Goal: Task Accomplishment & Management: Complete application form

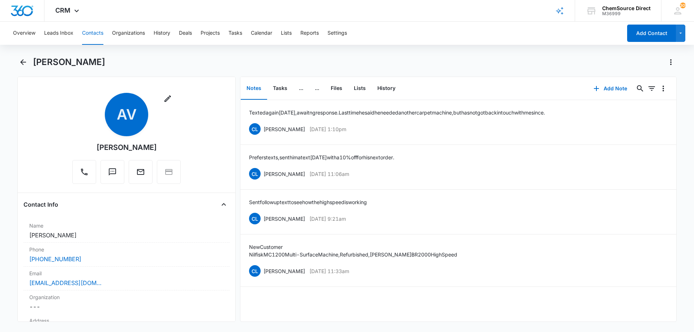
click at [94, 33] on button "Contacts" at bounding box center [92, 33] width 21 height 23
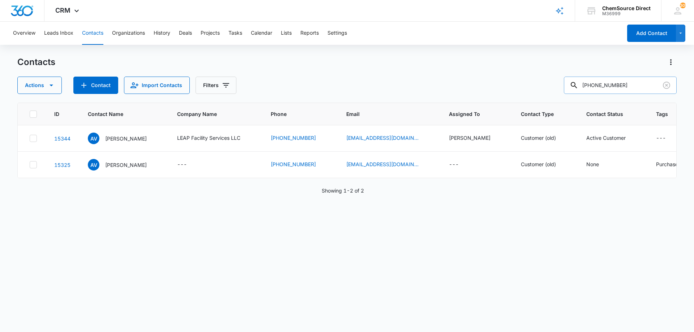
click at [606, 84] on input "[PHONE_NUMBER]" at bounding box center [620, 85] width 113 height 17
type input "[PERSON_NAME]"
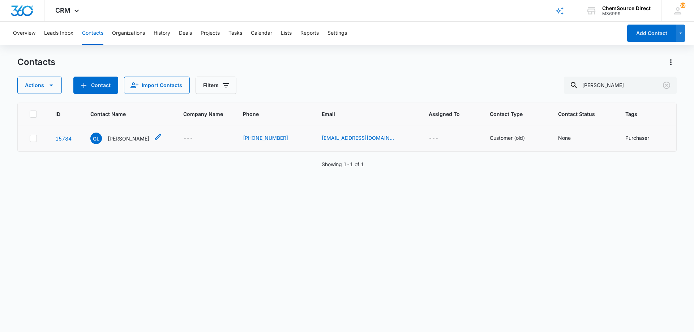
click at [129, 138] on p "[PERSON_NAME]" at bounding box center [129, 139] width 42 height 8
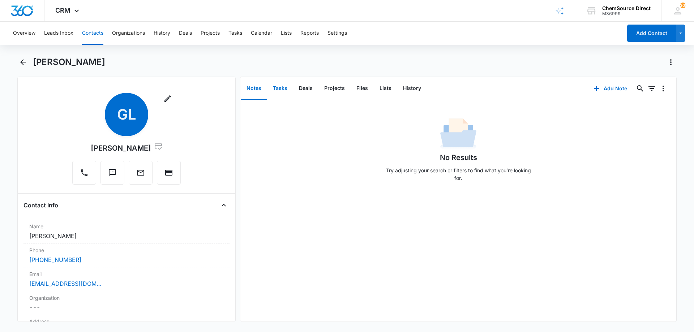
click at [278, 86] on button "Tasks" at bounding box center [280, 88] width 26 height 22
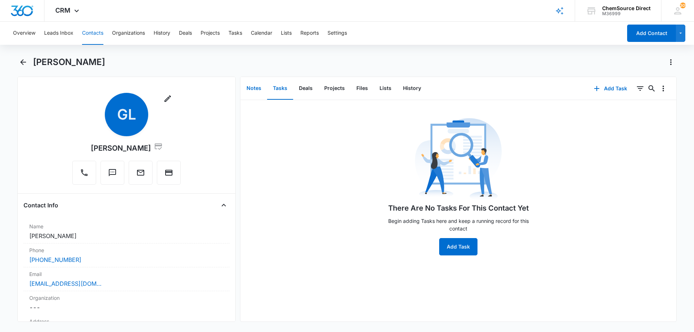
click at [255, 88] on button "Notes" at bounding box center [254, 88] width 26 height 22
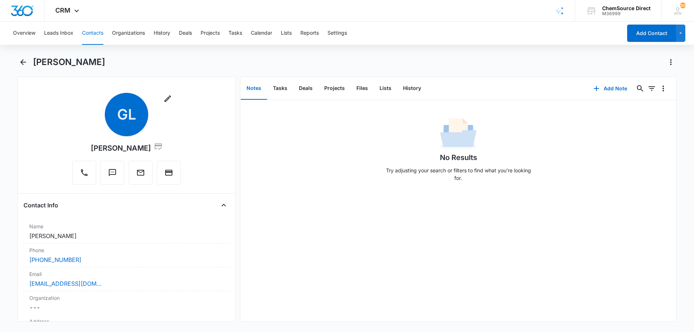
click at [221, 59] on div "[PERSON_NAME]" at bounding box center [355, 62] width 644 height 12
click at [89, 32] on button "Contacts" at bounding box center [92, 33] width 21 height 23
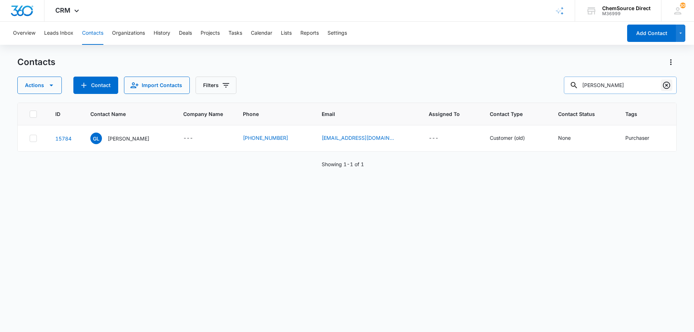
click at [666, 84] on icon "Clear" at bounding box center [667, 85] width 9 height 9
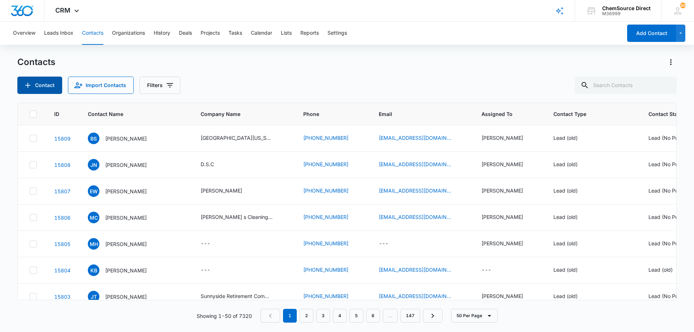
click at [44, 84] on button "Contact" at bounding box center [39, 85] width 45 height 17
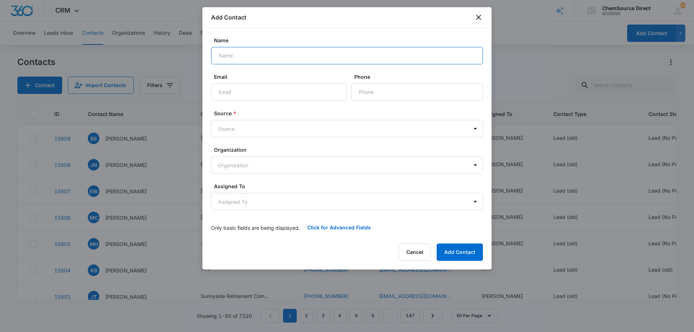
click at [235, 56] on input "Name" at bounding box center [347, 55] width 272 height 17
type input "[PERSON_NAME] [PERSON_NAME]"
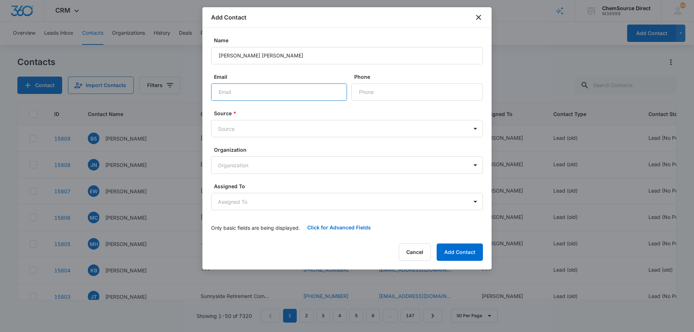
paste input "[PERSON_NAME][EMAIL_ADDRESS][DOMAIN_NAME]"
type input "[PERSON_NAME][EMAIL_ADDRESS][DOMAIN_NAME]"
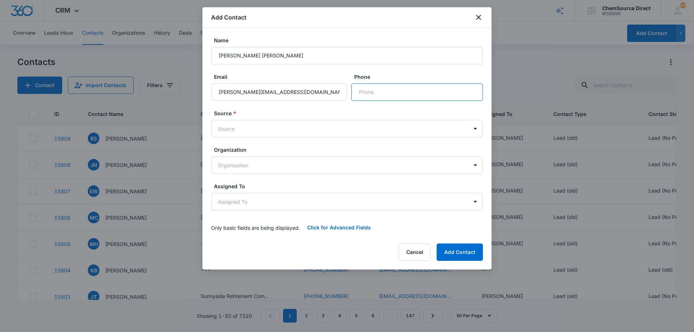
paste input "[PHONE_NUMBER]"
type input "[PHONE_NUMBER]"
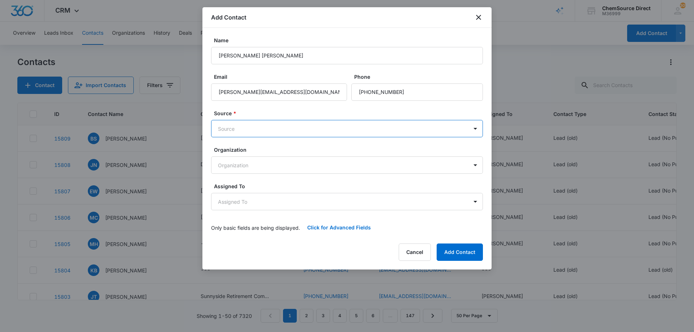
click at [343, 129] on body "CRM Apps Reputation Forms CRM Email Social Payments POS Content Ads Intelligenc…" at bounding box center [347, 166] width 694 height 332
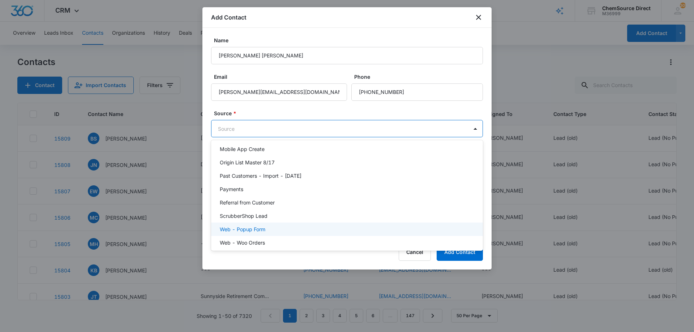
scroll to position [158, 0]
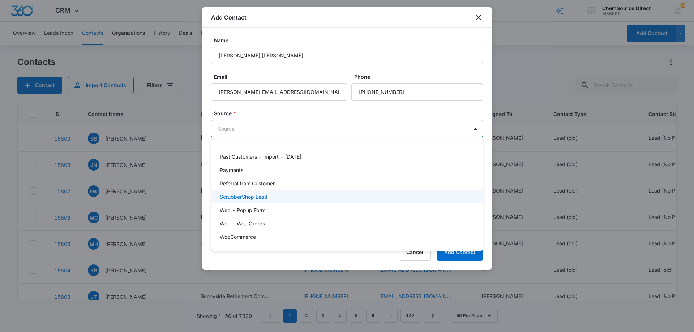
click at [301, 191] on div "ScrubberShop Lead" at bounding box center [347, 196] width 272 height 13
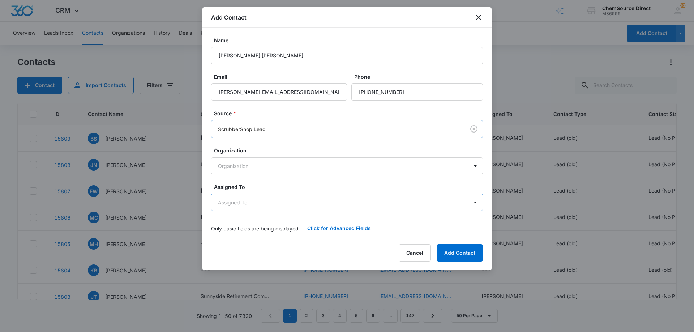
click at [306, 197] on body "CRM Apps Reputation Forms CRM Email Social Payments POS Content Ads Intelligenc…" at bounding box center [347, 166] width 694 height 332
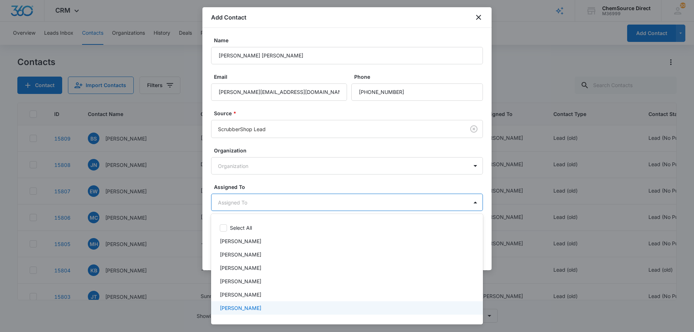
click at [242, 308] on p "[PERSON_NAME]" at bounding box center [241, 309] width 42 height 8
click at [308, 184] on div at bounding box center [347, 166] width 694 height 332
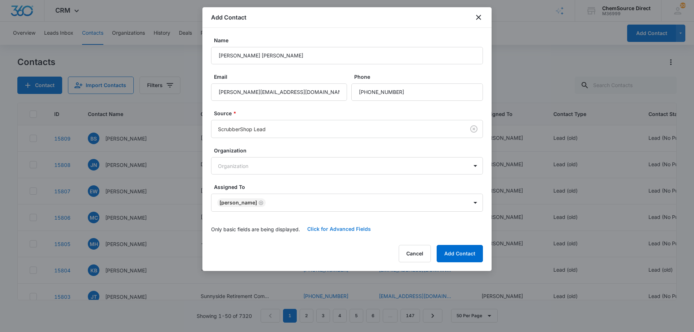
click at [321, 229] on button "Click for Advanced Fields" at bounding box center [339, 229] width 78 height 17
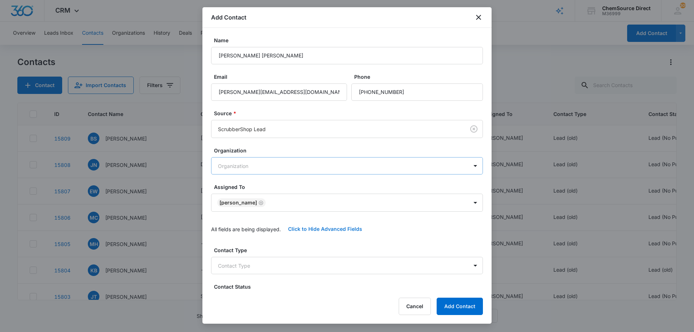
scroll to position [152, 0]
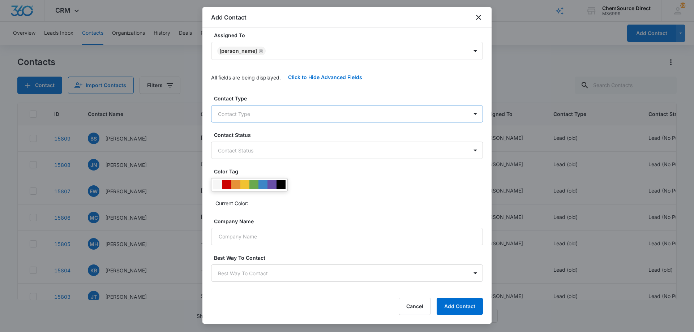
click at [292, 108] on body "CRM Apps Reputation Forms CRM Email Social Payments POS Content Ads Intelligenc…" at bounding box center [347, 166] width 694 height 332
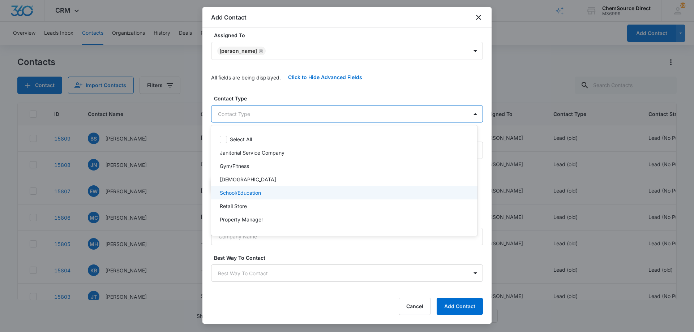
scroll to position [78, 0]
click at [252, 195] on p "Customer (old)" at bounding box center [237, 196] width 35 height 8
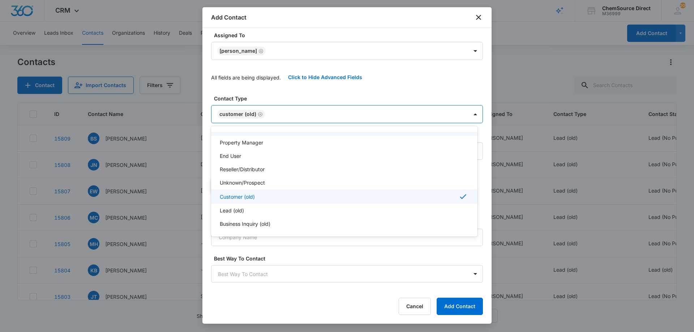
click at [260, 114] on div at bounding box center [347, 166] width 694 height 332
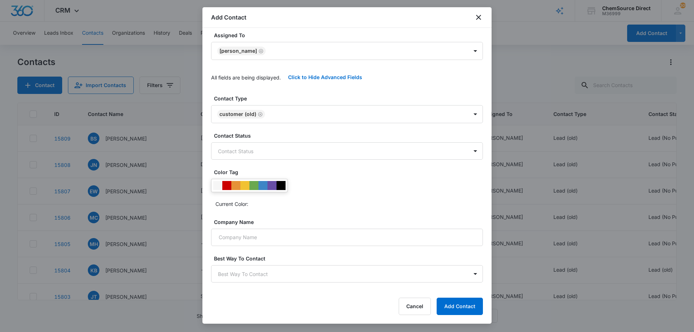
click at [260, 114] on icon "Remove Customer (old)" at bounding box center [260, 114] width 5 height 5
click at [265, 112] on body "CRM Apps Reputation Forms CRM Email Social Payments POS Content Ads Intelligenc…" at bounding box center [347, 166] width 694 height 332
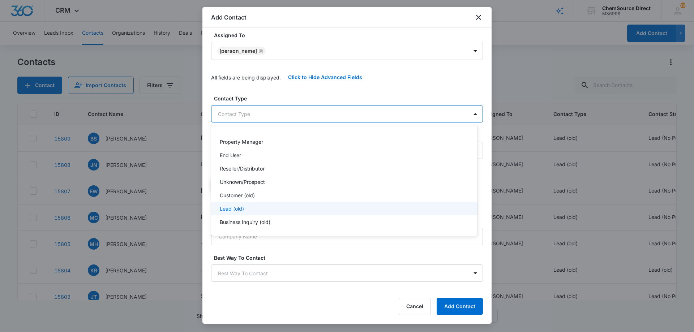
click at [257, 208] on div "Lead (old)" at bounding box center [344, 209] width 248 height 8
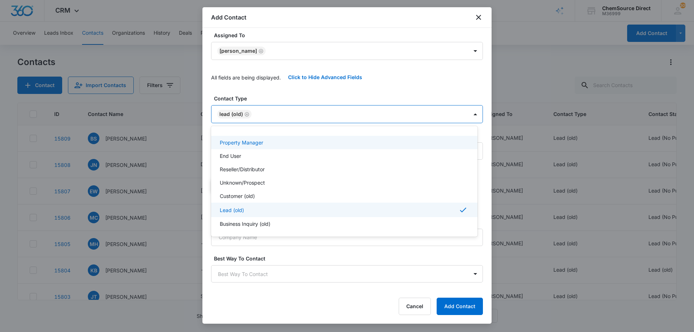
click at [285, 90] on div at bounding box center [347, 166] width 694 height 332
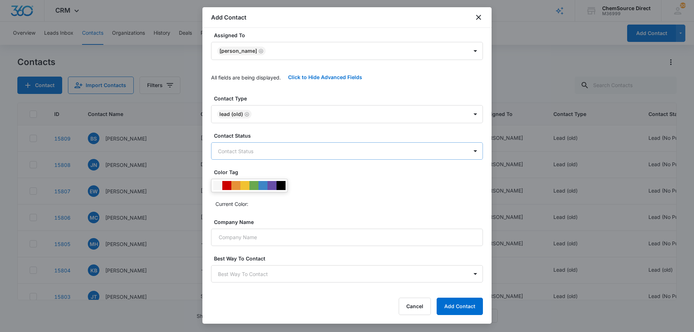
click at [264, 150] on body "CRM Apps Reputation Forms CRM Email Social Payments POS Content Ads Intelligenc…" at bounding box center [347, 166] width 694 height 332
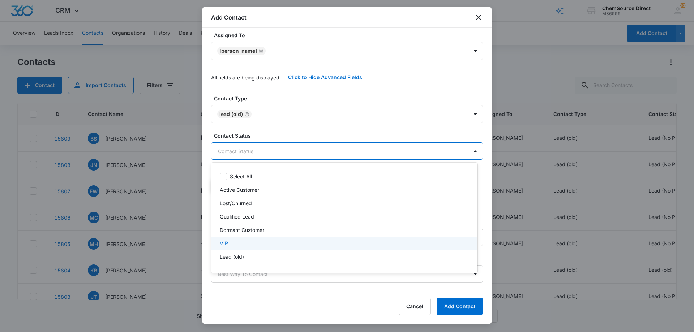
scroll to position [11, 0]
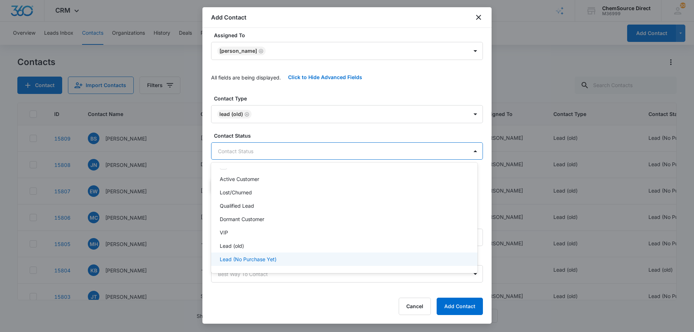
click at [260, 258] on p "Lead (No Purchase Yet)" at bounding box center [248, 260] width 57 height 8
click at [305, 133] on div at bounding box center [347, 166] width 694 height 332
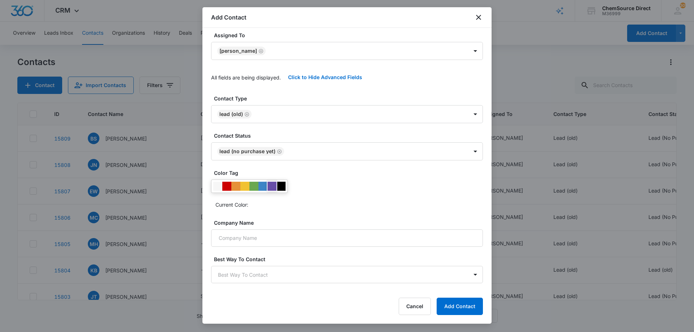
click at [273, 186] on div at bounding box center [272, 186] width 9 height 9
click at [320, 188] on div "Current Color:" at bounding box center [347, 195] width 272 height 31
click at [286, 234] on input "Company Name" at bounding box center [347, 236] width 272 height 17
paste input "[GEOGRAPHIC_DATA]"
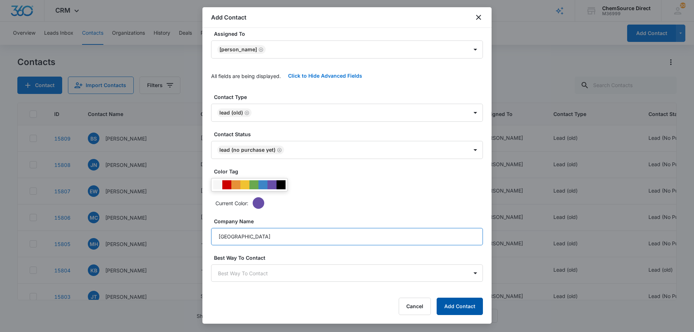
type input "[GEOGRAPHIC_DATA]"
click at [456, 305] on button "Add Contact" at bounding box center [460, 306] width 46 height 17
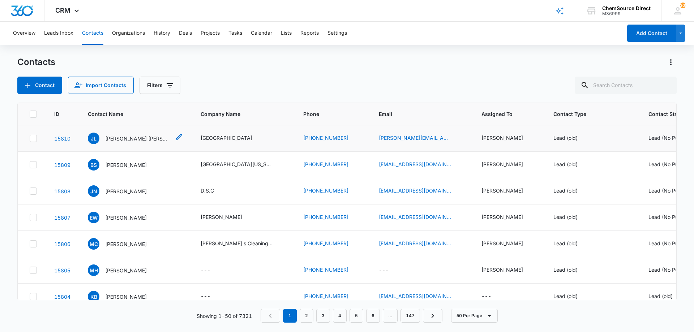
click at [144, 139] on p "[PERSON_NAME] [PERSON_NAME]" at bounding box center [137, 139] width 65 height 8
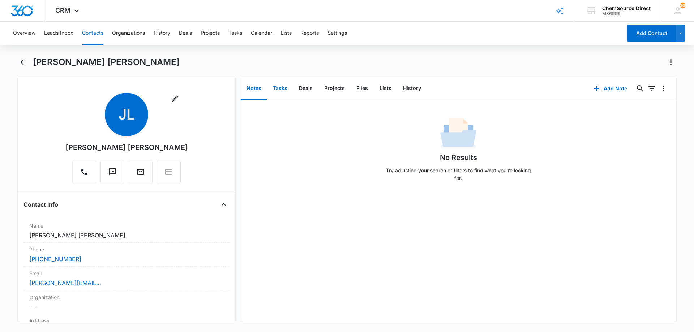
click at [280, 87] on button "Tasks" at bounding box center [280, 88] width 26 height 22
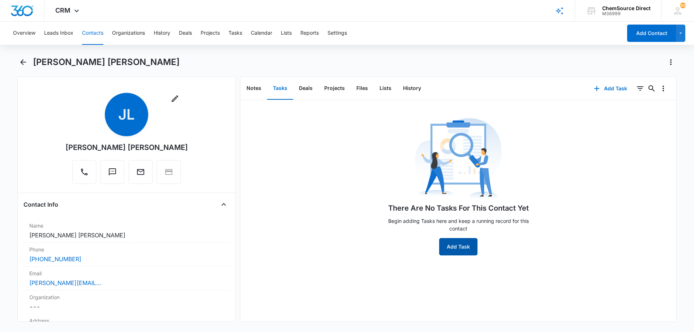
click at [456, 252] on button "Add Task" at bounding box center [458, 246] width 38 height 17
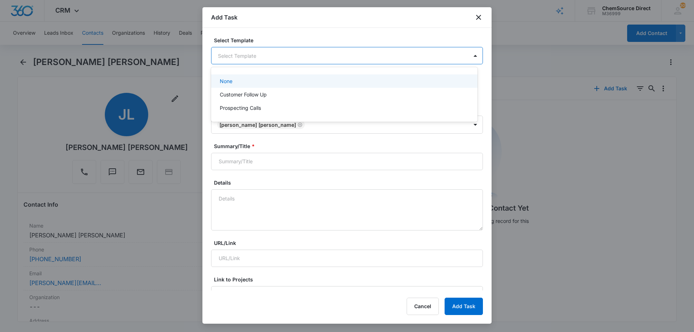
click at [225, 53] on body "CRM Apps Reputation Forms CRM Email Social Payments POS Content Ads Intelligenc…" at bounding box center [347, 166] width 694 height 332
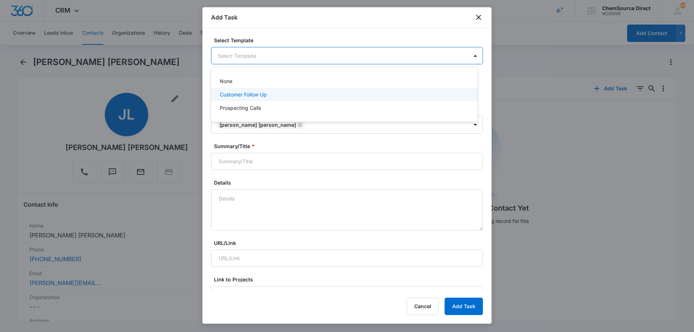
click at [228, 94] on p "Customer Follow Up" at bounding box center [243, 95] width 47 height 8
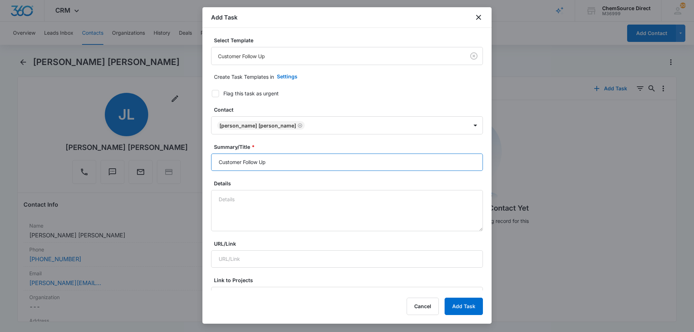
click at [245, 162] on input "Customer Follow Up" at bounding box center [347, 162] width 272 height 17
click at [246, 162] on input "Customer Follow Up" at bounding box center [347, 162] width 272 height 17
type input "Customer Follow Up"
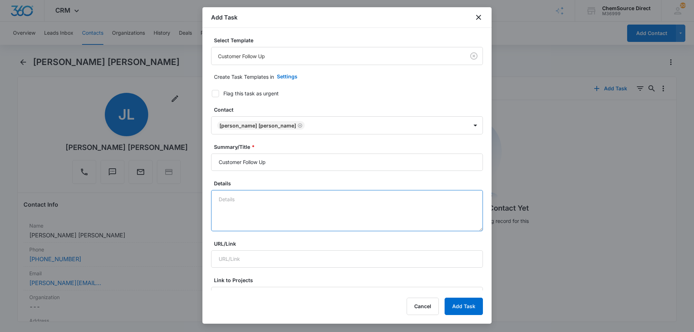
click at [239, 196] on textarea "Details" at bounding box center [347, 210] width 272 height 41
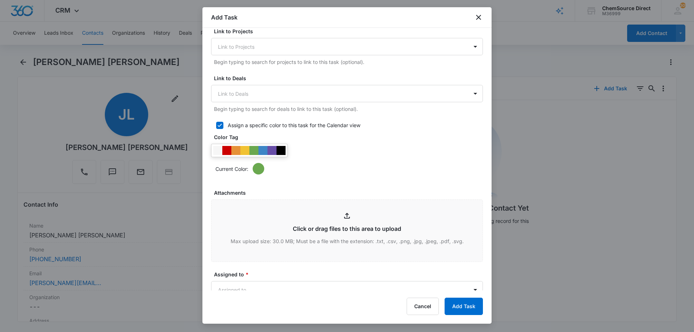
scroll to position [253, 0]
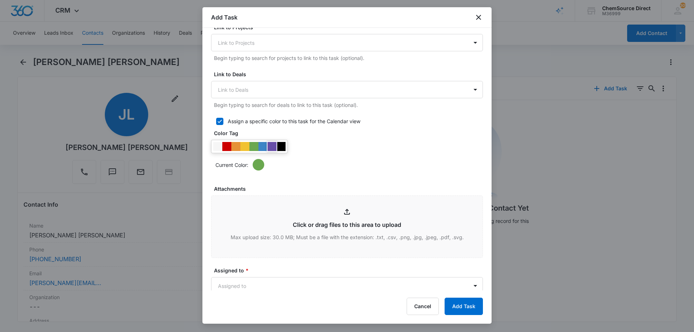
type textarea "Walk Behind Floor Scrubber"
click at [272, 146] on div at bounding box center [272, 146] width 9 height 9
click at [316, 149] on div "Current Color:" at bounding box center [347, 155] width 272 height 31
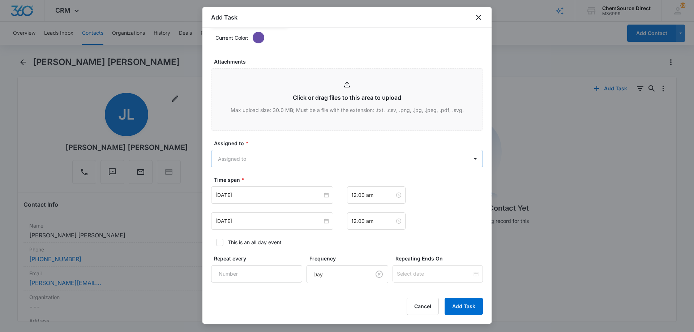
scroll to position [398, 0]
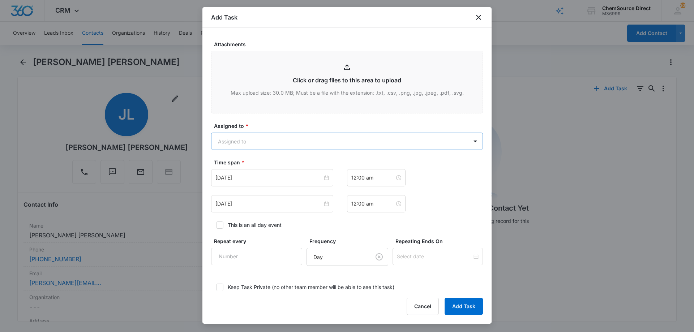
click at [266, 142] on body "CRM Apps Reputation Forms CRM Email Social Payments POS Content Ads Intelligenc…" at bounding box center [347, 166] width 694 height 332
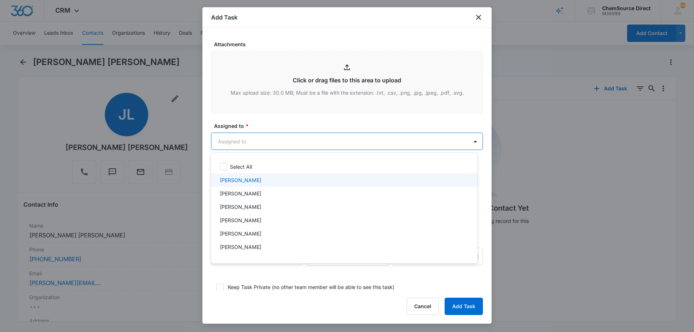
click at [247, 179] on div "[PERSON_NAME]" at bounding box center [344, 180] width 248 height 8
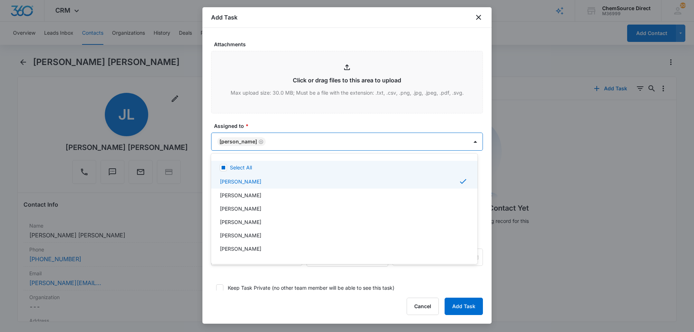
click at [281, 123] on div at bounding box center [347, 166] width 694 height 332
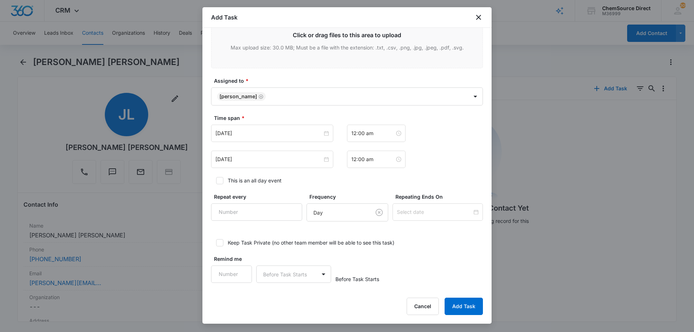
scroll to position [444, 0]
click at [254, 134] on input "[DATE]" at bounding box center [269, 132] width 107 height 8
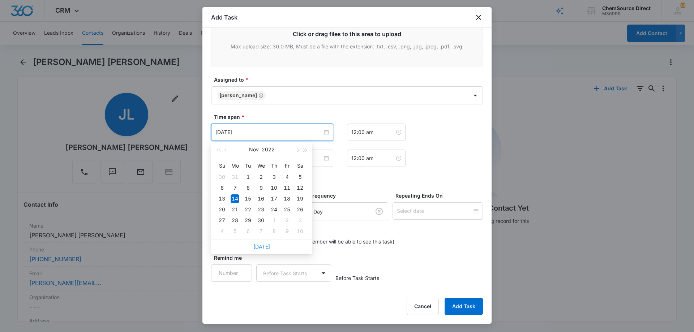
click at [263, 247] on link "[DATE]" at bounding box center [262, 247] width 17 height 6
type input "[DATE]"
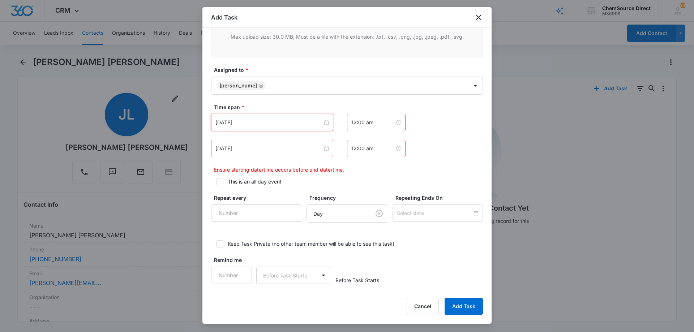
scroll to position [456, 0]
click at [251, 142] on input "[DATE]" at bounding box center [269, 146] width 107 height 8
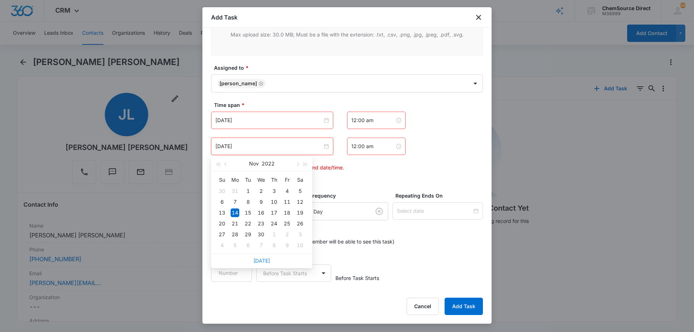
click at [262, 260] on link "[DATE]" at bounding box center [262, 261] width 17 height 6
type input "[DATE]"
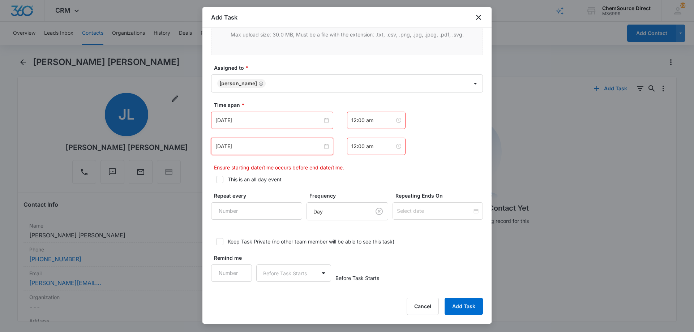
click at [218, 178] on icon at bounding box center [220, 179] width 7 height 7
click at [216, 178] on input "This is an all day event" at bounding box center [213, 179] width 5 height 5
checkbox input "true"
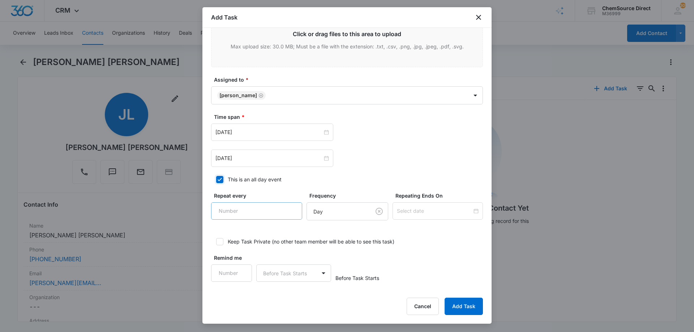
scroll to position [444, 0]
type input "1"
click at [286, 207] on input "1" at bounding box center [256, 211] width 91 height 17
click at [321, 212] on body "CRM Apps Reputation Forms CRM Email Social Payments POS Content Ads Intelligenc…" at bounding box center [347, 166] width 694 height 332
click at [326, 239] on div "Day" at bounding box center [338, 238] width 61 height 9
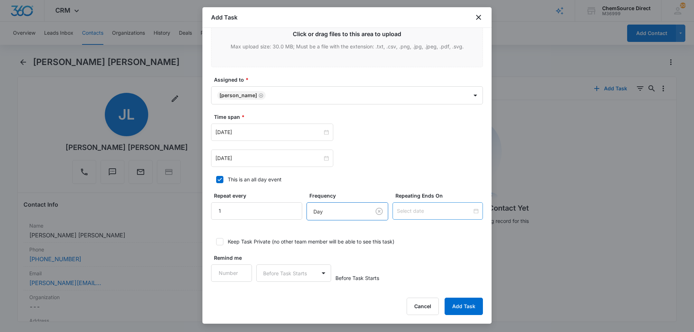
click at [397, 212] on input at bounding box center [434, 211] width 75 height 8
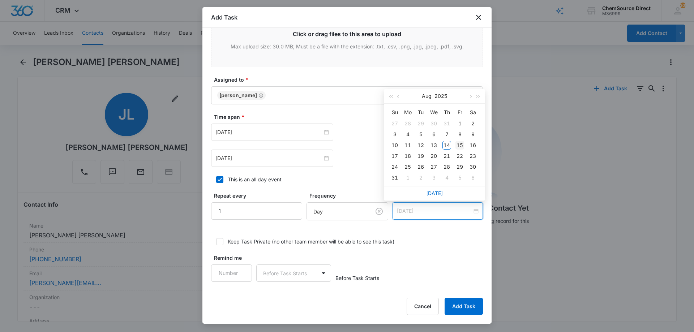
type input "[DATE]"
click at [460, 142] on div "15" at bounding box center [460, 145] width 9 height 9
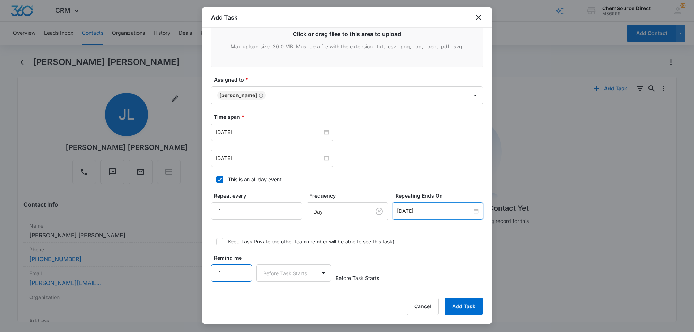
type input "1"
click at [242, 269] on input "1" at bounding box center [231, 273] width 41 height 17
click at [324, 270] on body "CRM Apps Reputation Forms CRM Email Social Payments POS Content Ads Intelligenc…" at bounding box center [347, 166] width 694 height 332
click at [301, 297] on div "Days" at bounding box center [292, 299] width 56 height 8
click at [422, 259] on div "Remind me 1 option Days, selected. Days Before Task Starts" at bounding box center [347, 268] width 272 height 28
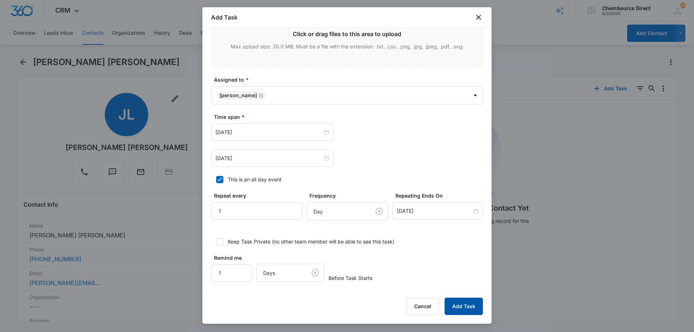
click at [458, 305] on button "Add Task" at bounding box center [464, 306] width 38 height 17
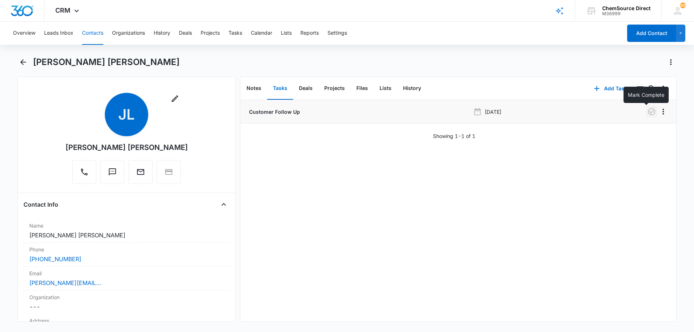
click at [648, 111] on icon "button" at bounding box center [651, 111] width 7 height 7
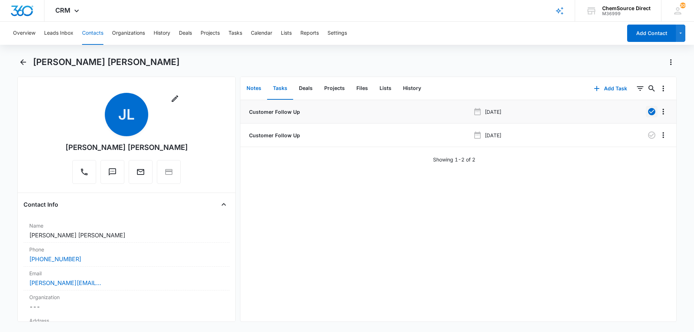
click at [255, 87] on button "Notes" at bounding box center [254, 88] width 26 height 22
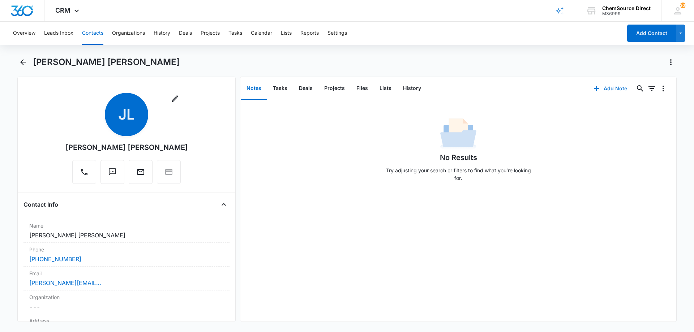
click at [608, 87] on button "Add Note" at bounding box center [611, 88] width 48 height 17
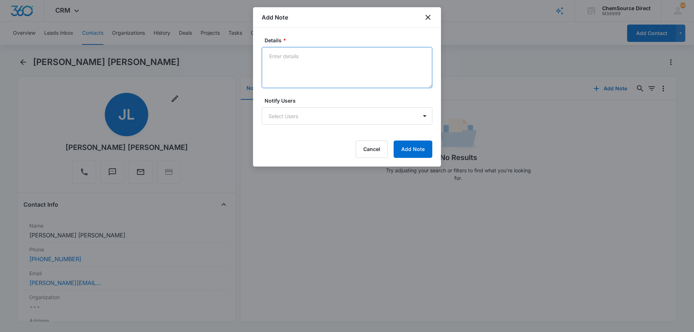
click at [282, 61] on textarea "Details *" at bounding box center [347, 67] width 171 height 41
click at [288, 73] on textarea "Walk Behind Floor Scrubber Texted and called" at bounding box center [347, 67] width 171 height 41
type textarea "Walk Behind Floor Scrubber Texted and called No answer, left a message"
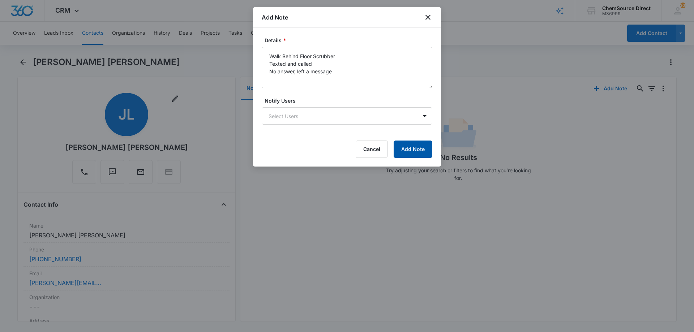
click at [416, 149] on button "Add Note" at bounding box center [413, 149] width 39 height 17
